Goal: Task Accomplishment & Management: Use online tool/utility

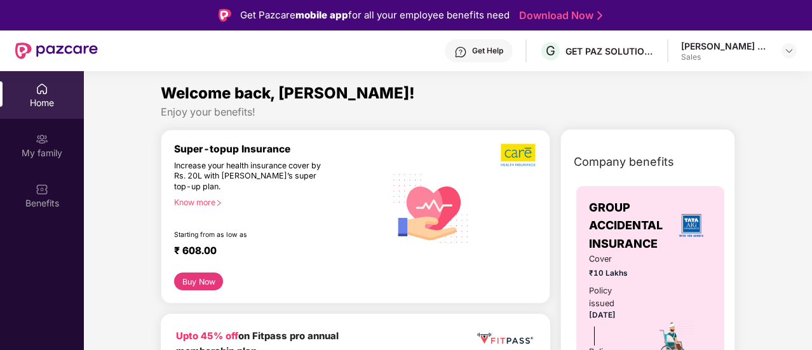
drag, startPoint x: 781, startPoint y: 3, endPoint x: 507, endPoint y: 71, distance: 281.7
click at [507, 71] on div "Get Help G GET PAZ SOLUTIONS PRIVATE LIMTED [PERSON_NAME] Ravindarsingh Sales" at bounding box center [447, 51] width 699 height 41
click at [788, 60] on div "[PERSON_NAME] Ravindarsingh Sales" at bounding box center [740, 51] width 116 height 22
click at [791, 51] on img at bounding box center [789, 51] width 10 height 10
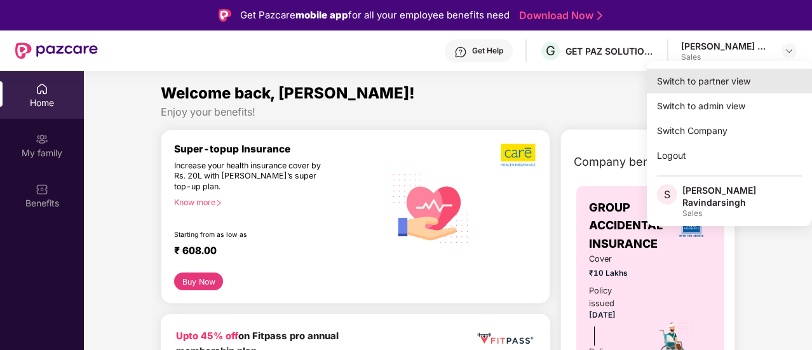
click at [702, 83] on div "Switch to partner view" at bounding box center [729, 81] width 165 height 25
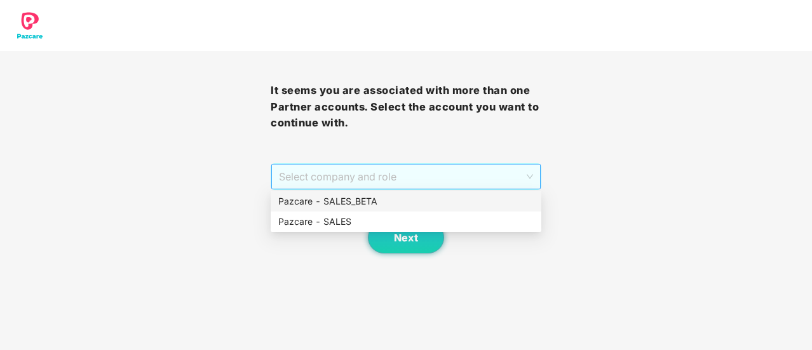
click at [447, 168] on span "Select company and role" at bounding box center [406, 177] width 254 height 24
click at [339, 217] on div "Pazcare - SALES" at bounding box center [406, 222] width 256 height 14
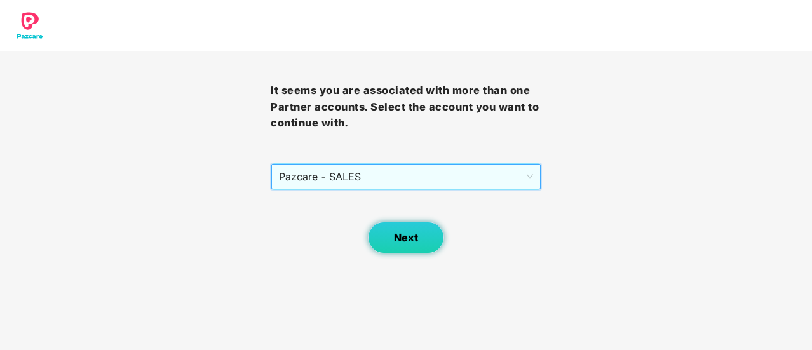
click at [378, 229] on button "Next" at bounding box center [406, 238] width 76 height 32
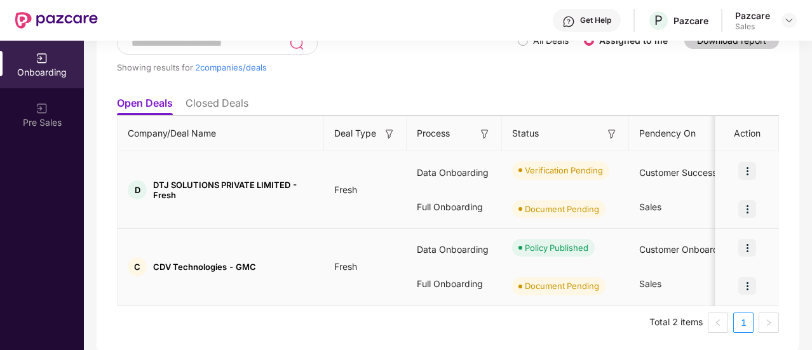
scroll to position [94, 0]
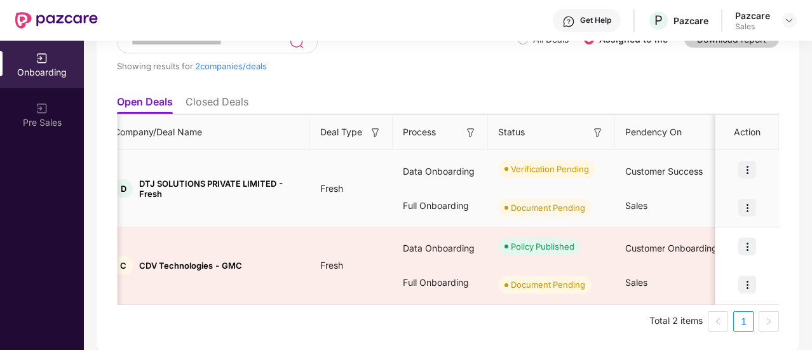
scroll to position [0, 0]
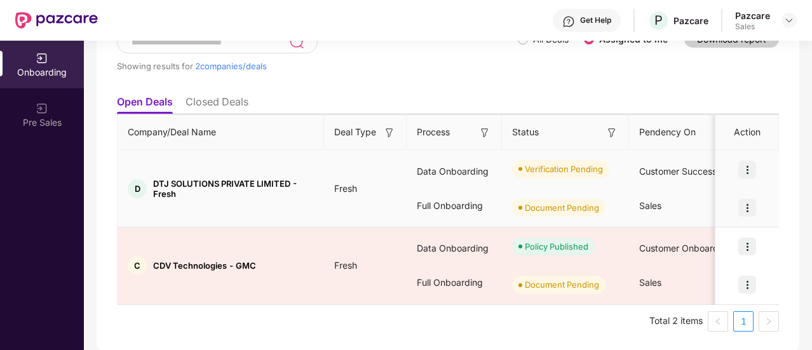
click at [436, 189] on div "Full Onboarding" at bounding box center [454, 206] width 95 height 34
